Goal: Register for event/course

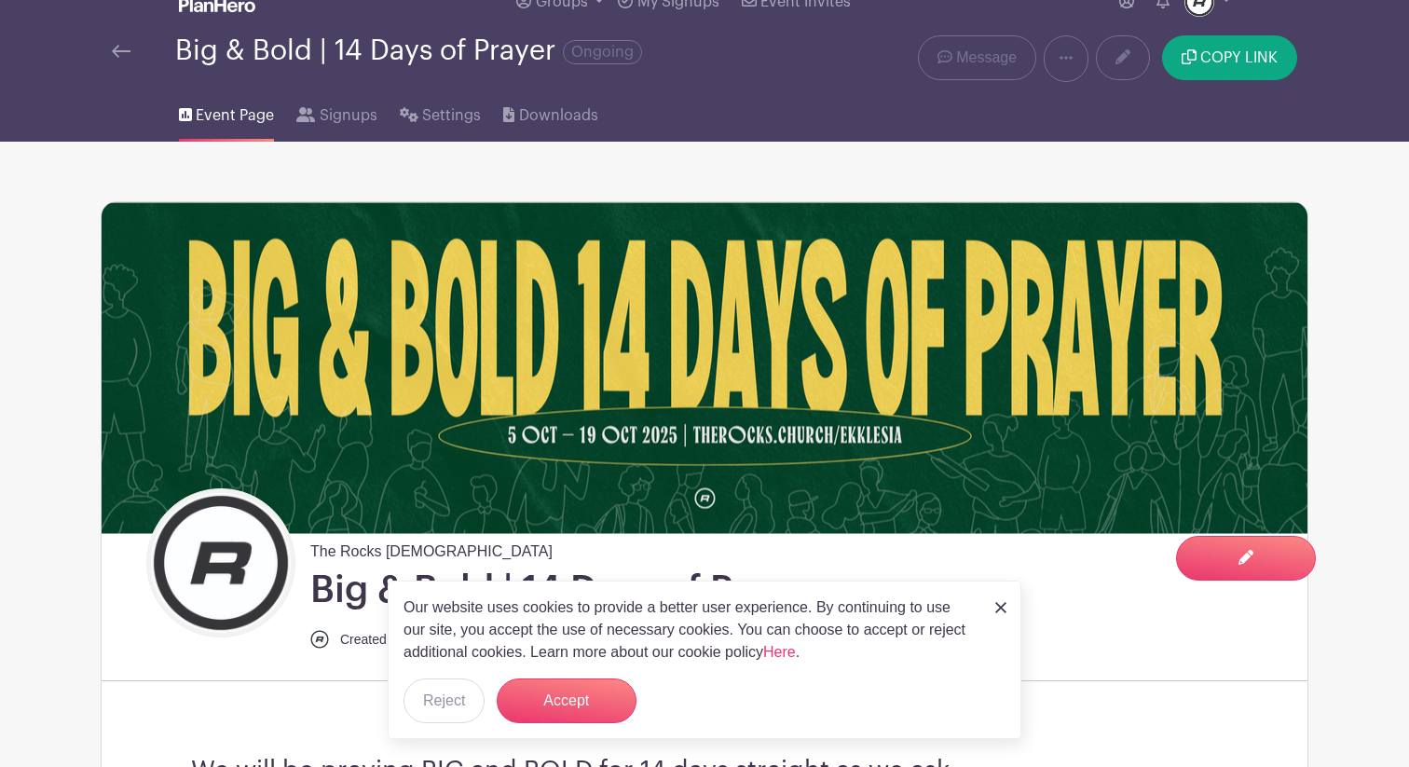
scroll to position [562, 0]
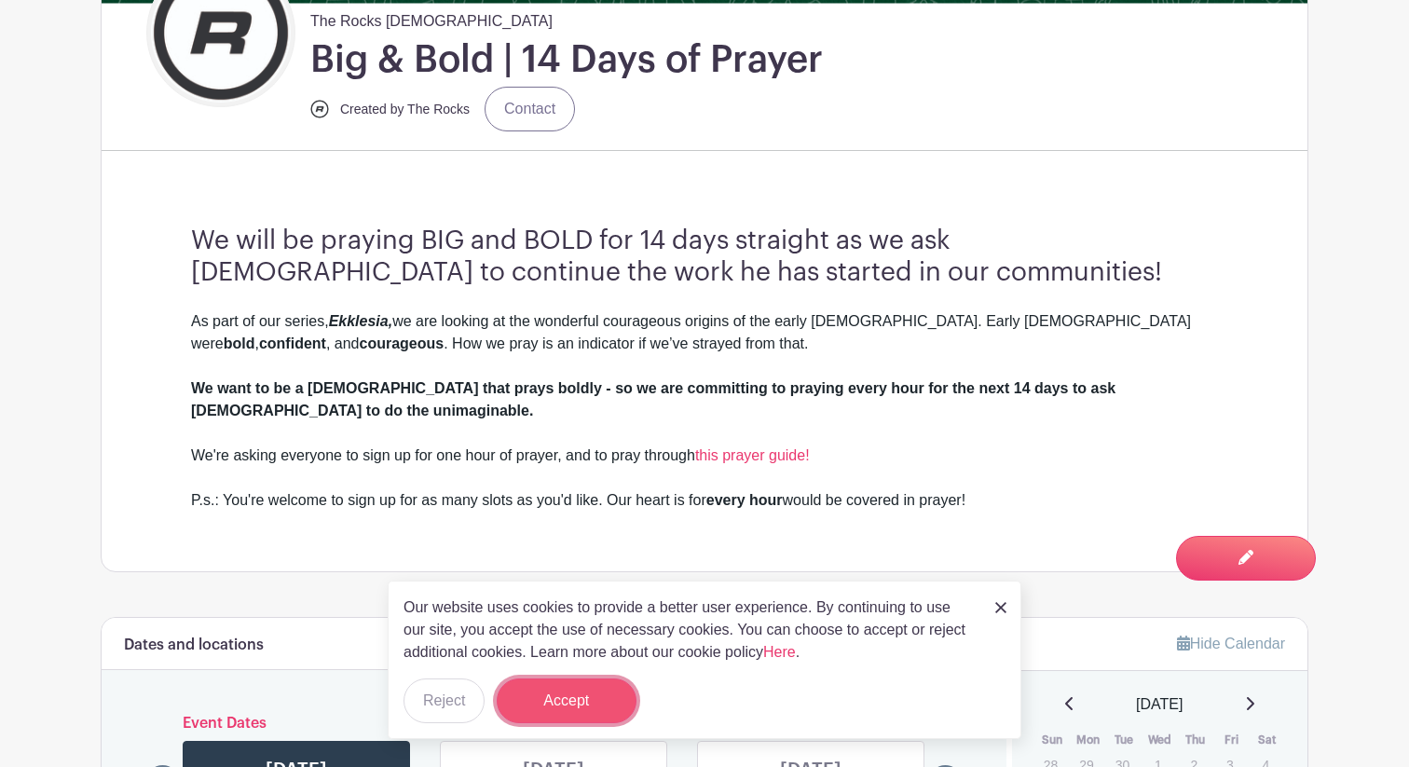
click at [597, 701] on button "Accept" at bounding box center [567, 701] width 140 height 45
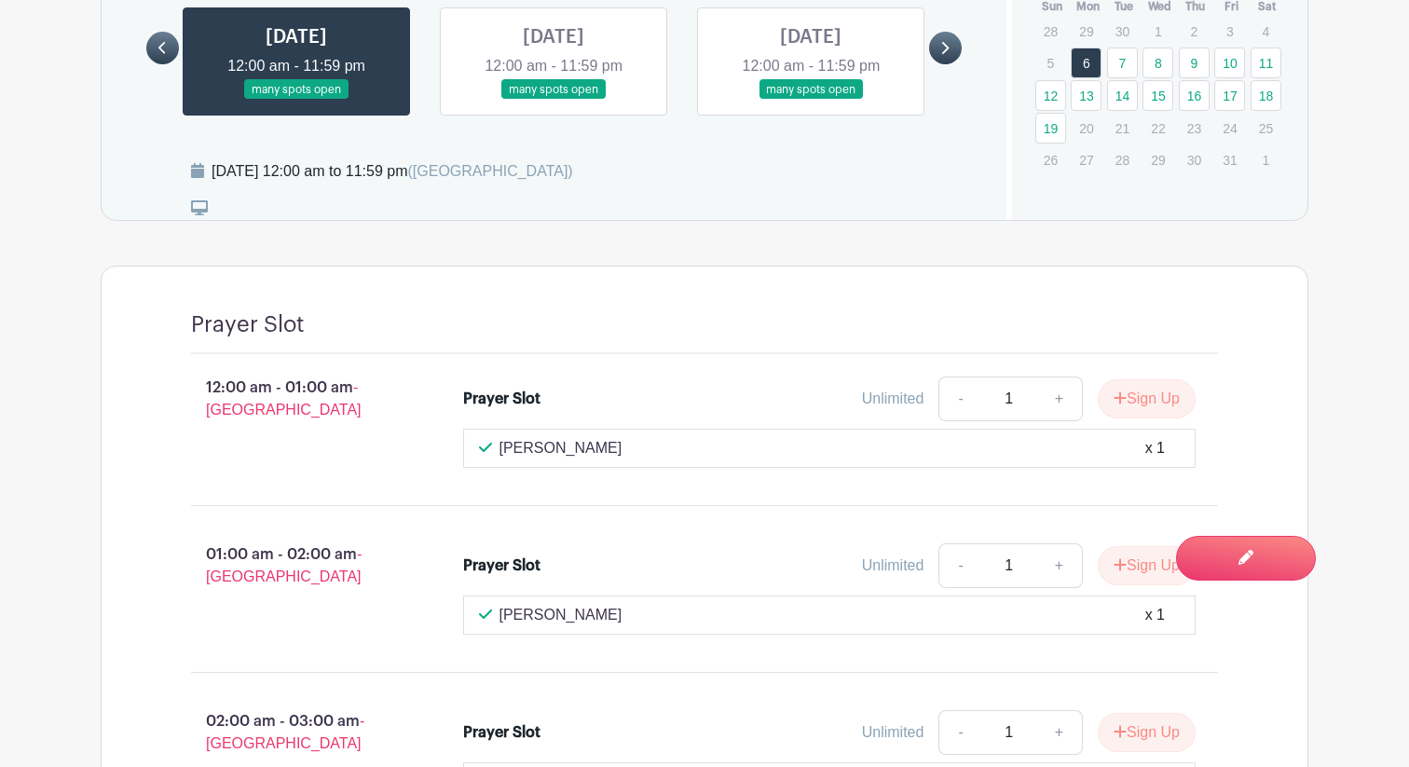
scroll to position [1298, 0]
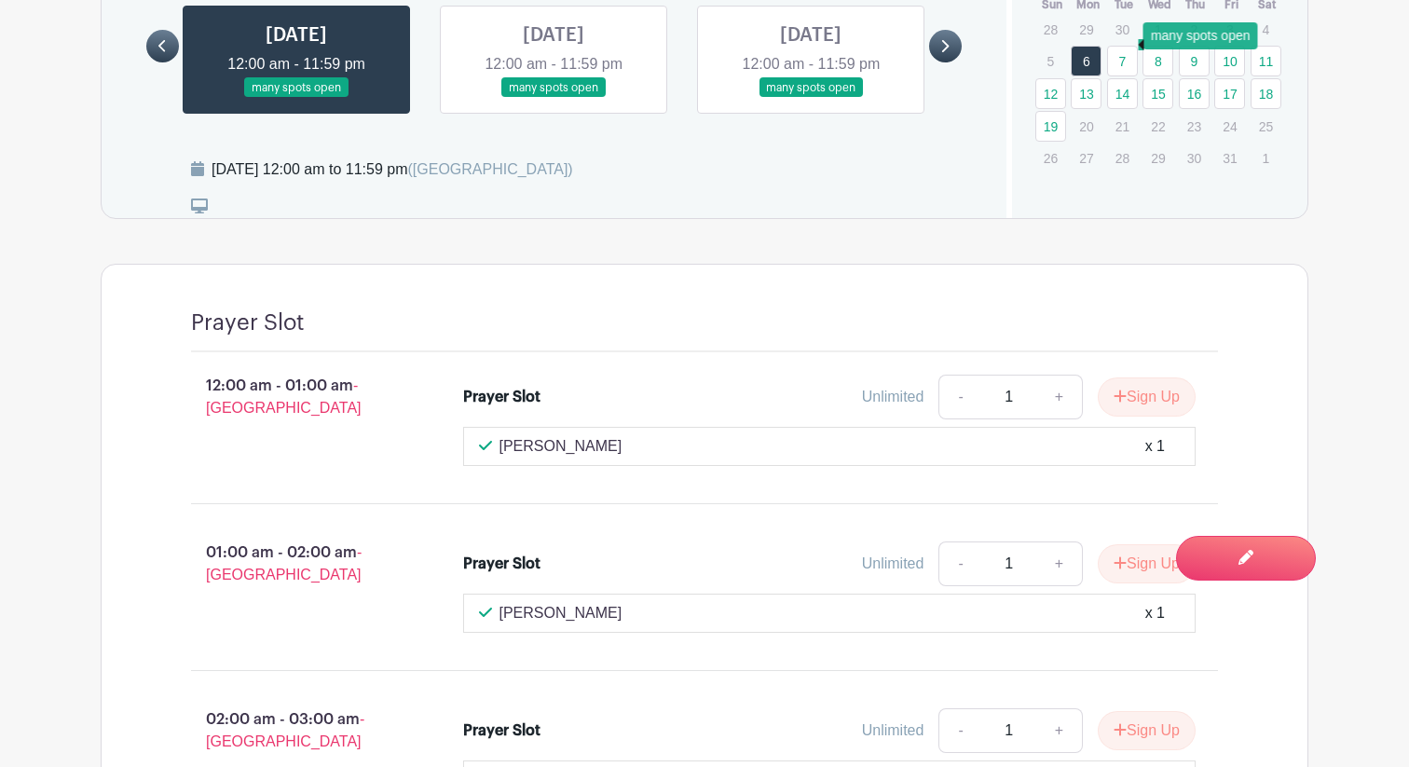
click at [1115, 46] on link "7" at bounding box center [1122, 61] width 31 height 31
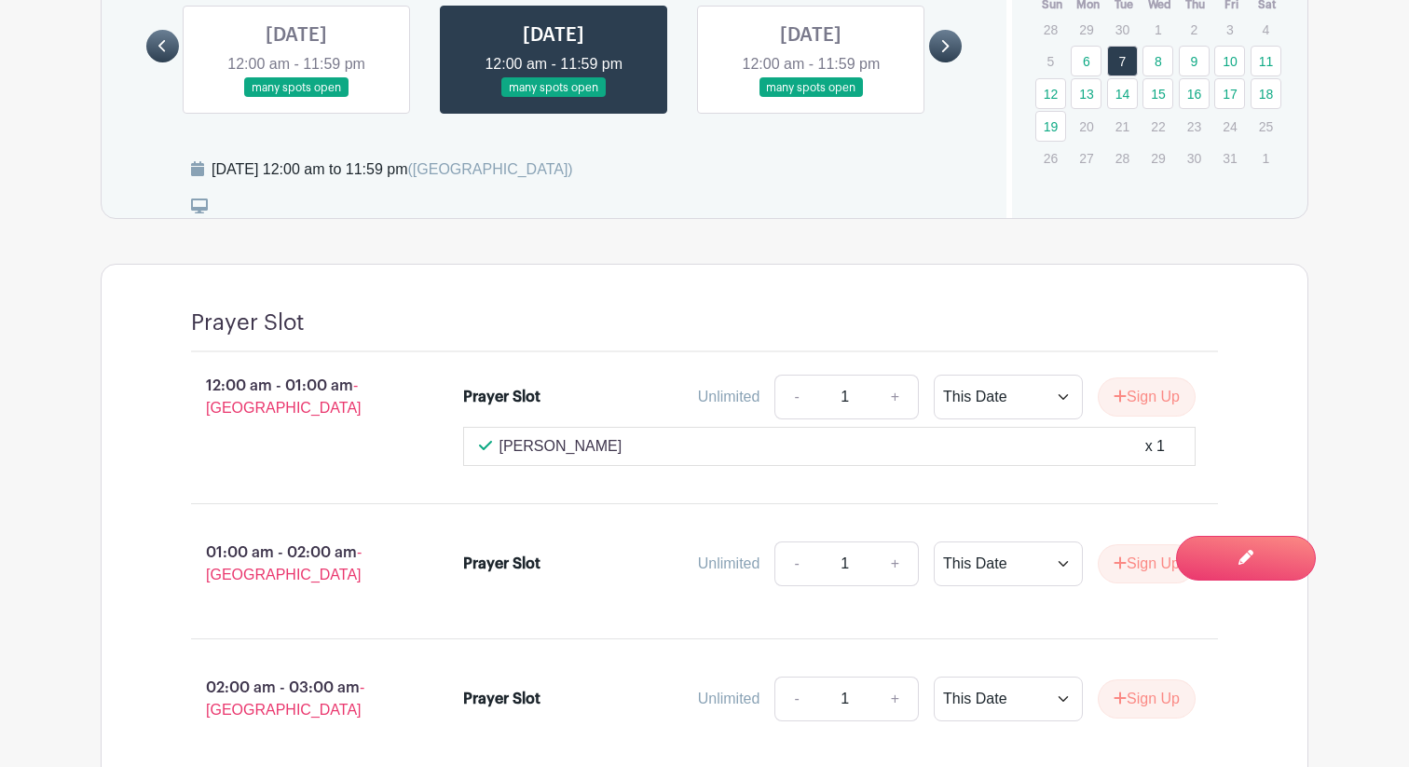
scroll to position [1308, 0]
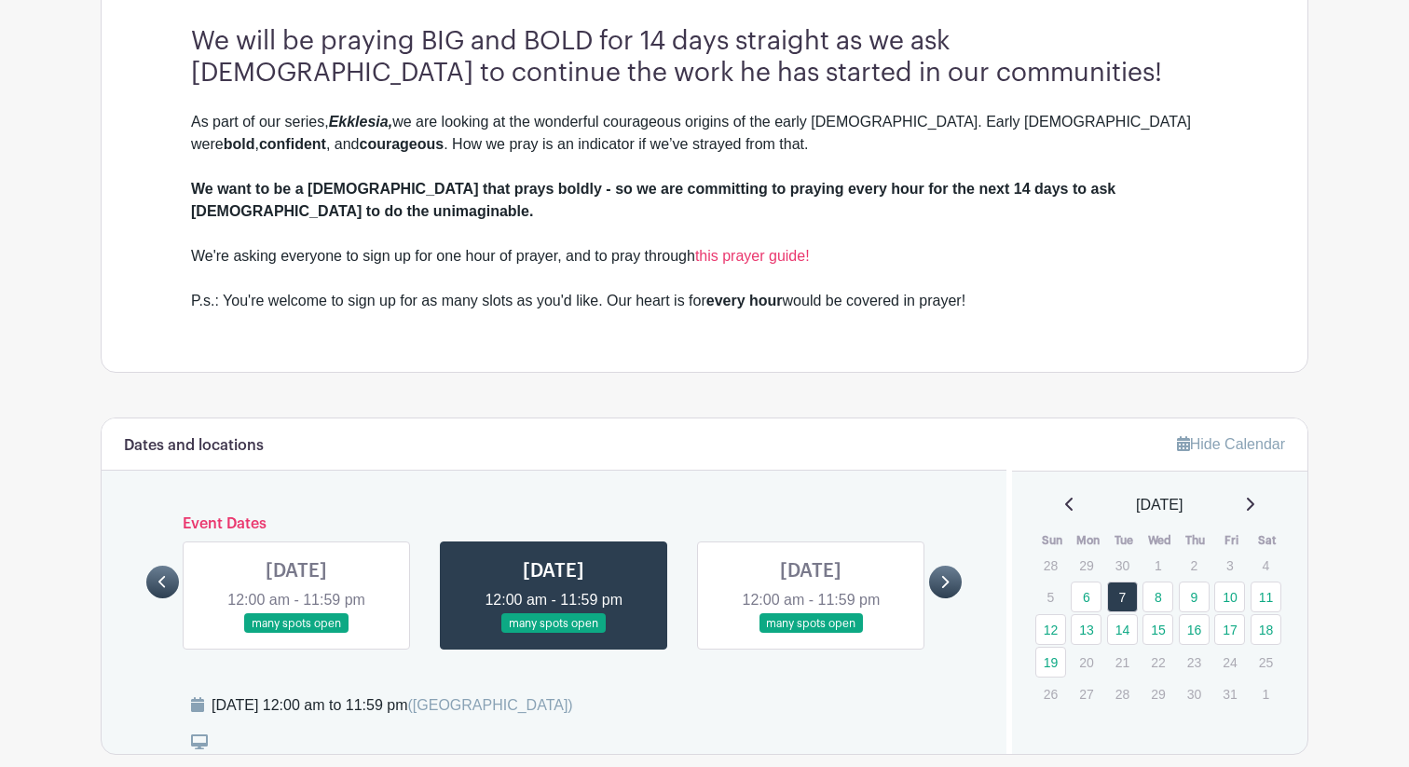
scroll to position [763, 0]
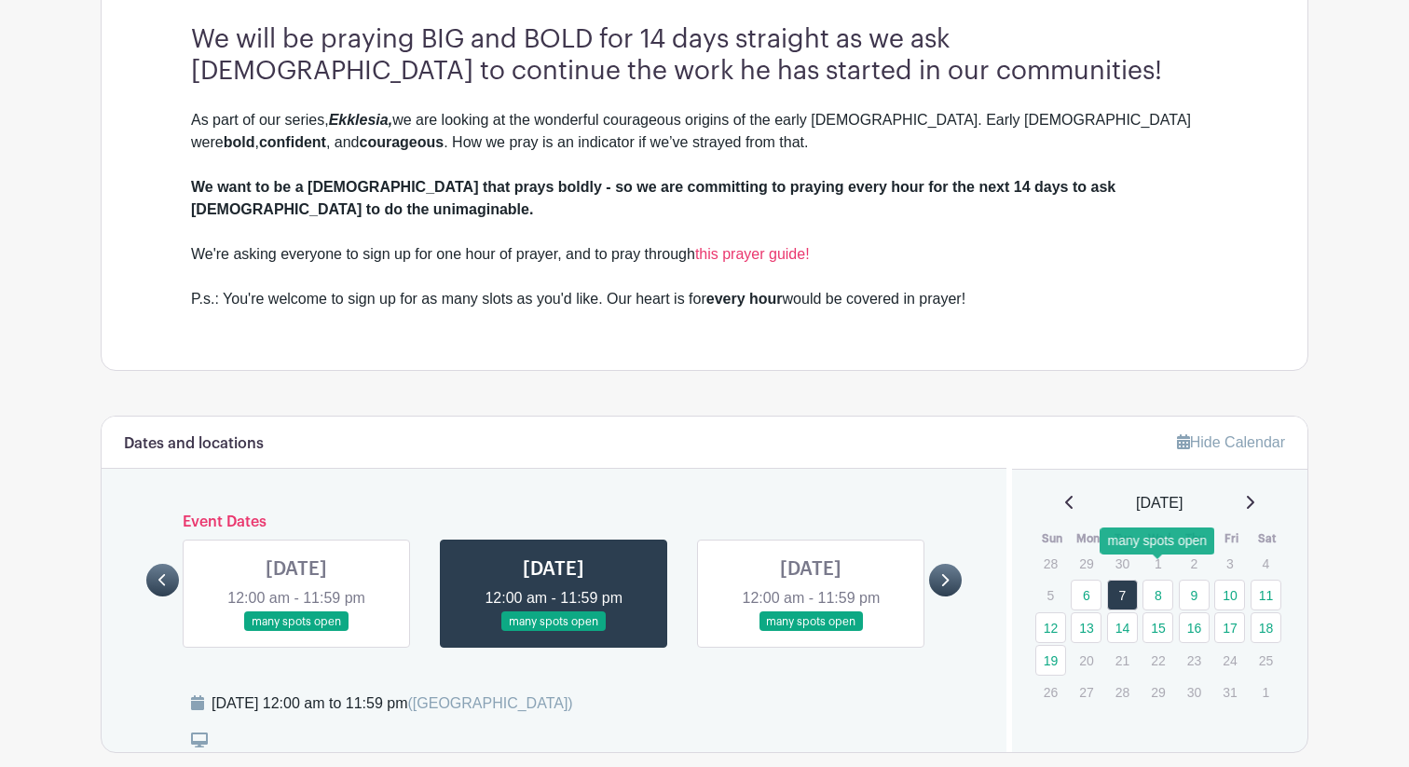
click at [1157, 580] on link "8" at bounding box center [1158, 595] width 31 height 31
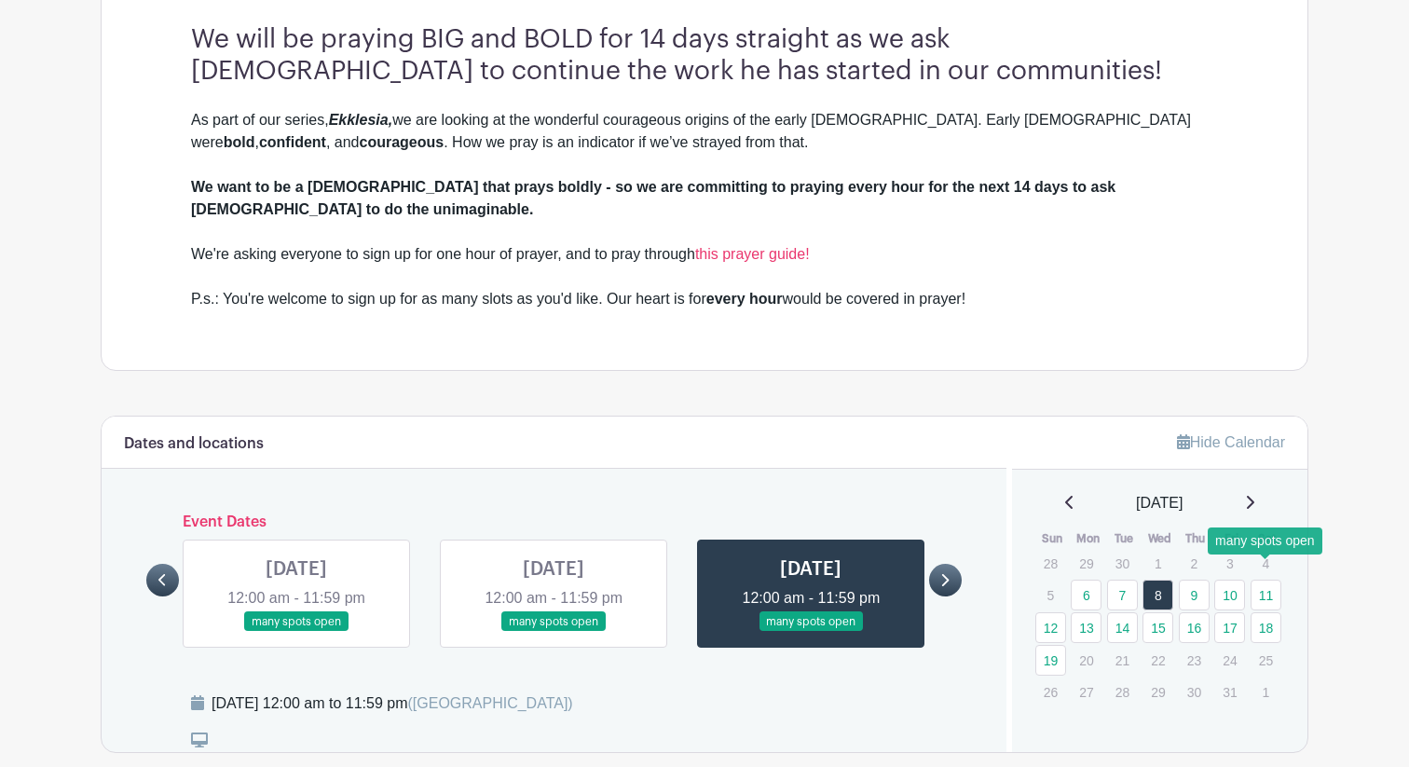
click at [1269, 580] on link "11" at bounding box center [1266, 595] width 31 height 31
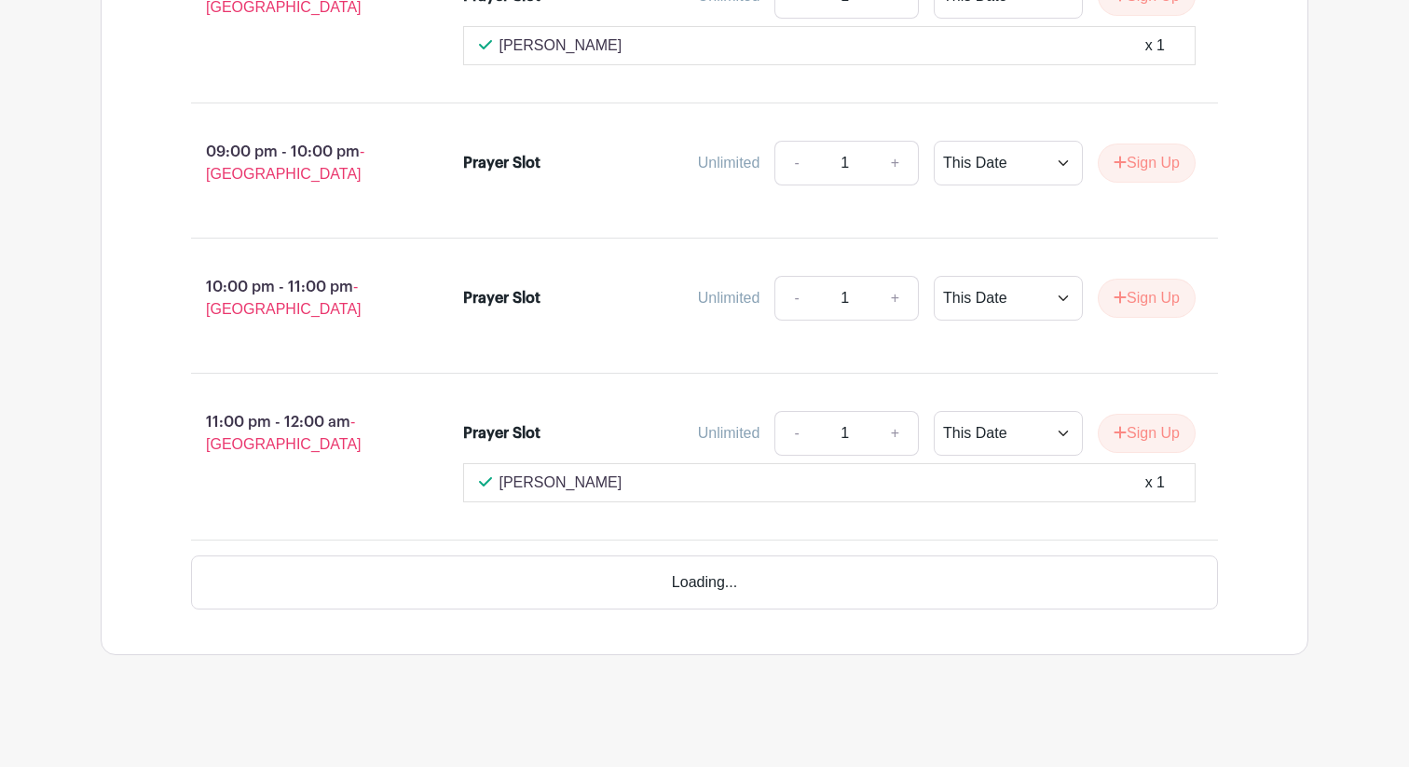
scroll to position [4560, 0]
